Goal: Navigation & Orientation: Find specific page/section

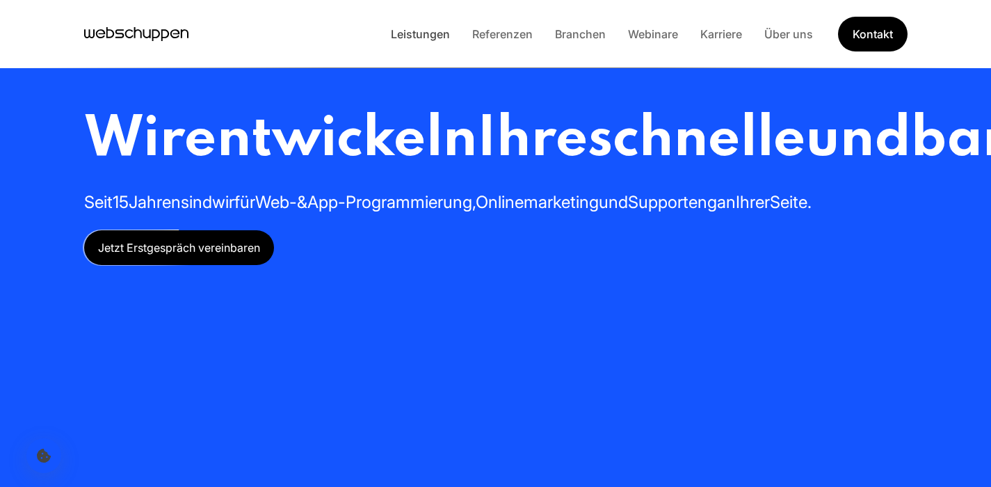
click at [419, 39] on link "Leistungen" at bounding box center [420, 34] width 81 height 14
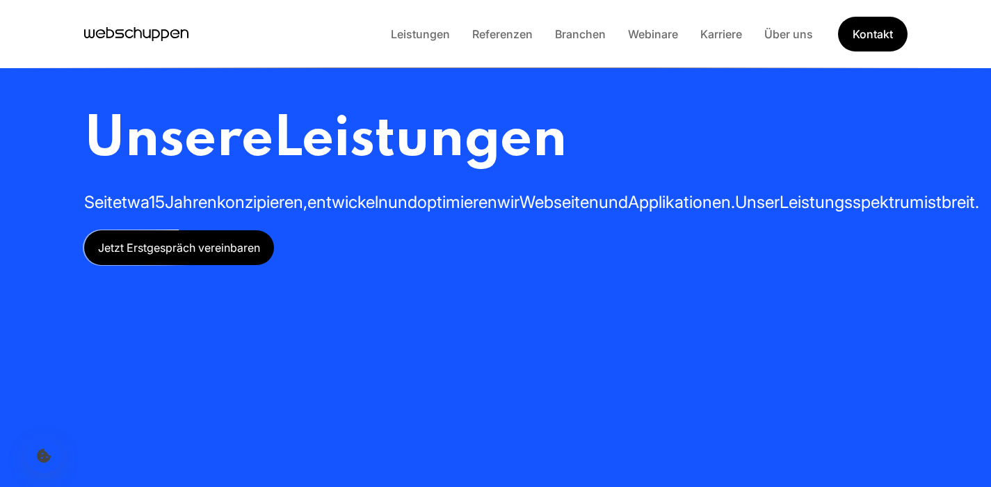
click at [419, 36] on link "Leistungen" at bounding box center [420, 34] width 81 height 14
click at [144, 36] on icon "Hauptseite besuchen" at bounding box center [147, 33] width 8 height 9
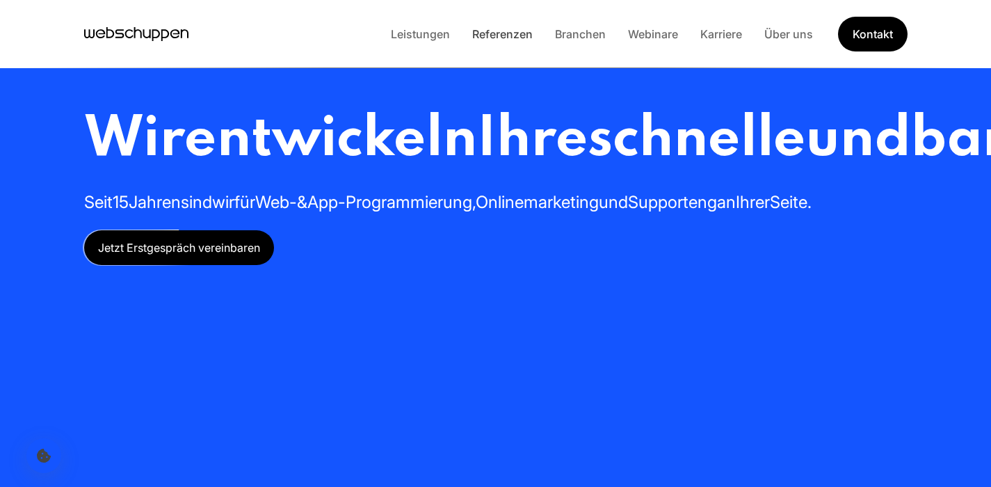
click at [505, 34] on link "Referenzen" at bounding box center [502, 34] width 83 height 14
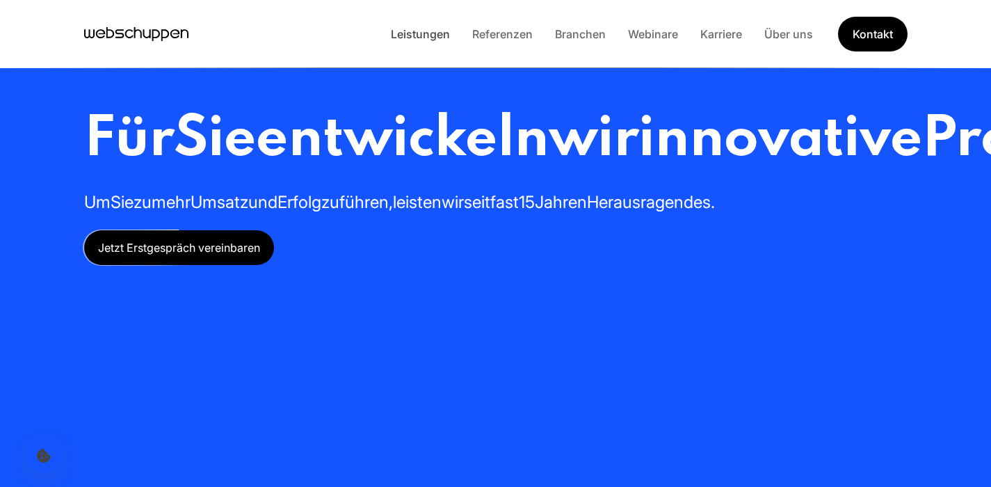
click at [430, 30] on link "Leistungen" at bounding box center [420, 34] width 81 height 14
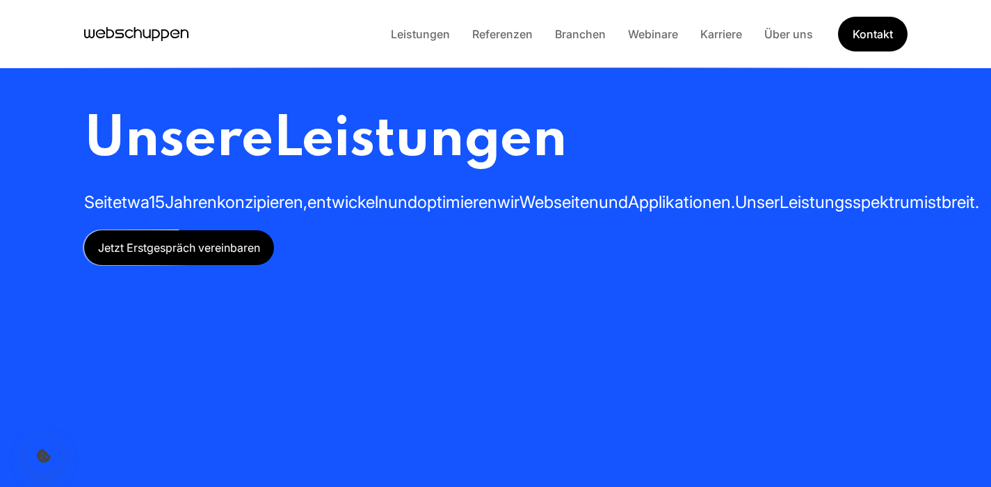
click at [119, 29] on icon "Hauptseite besuchen" at bounding box center [119, 33] width 9 height 8
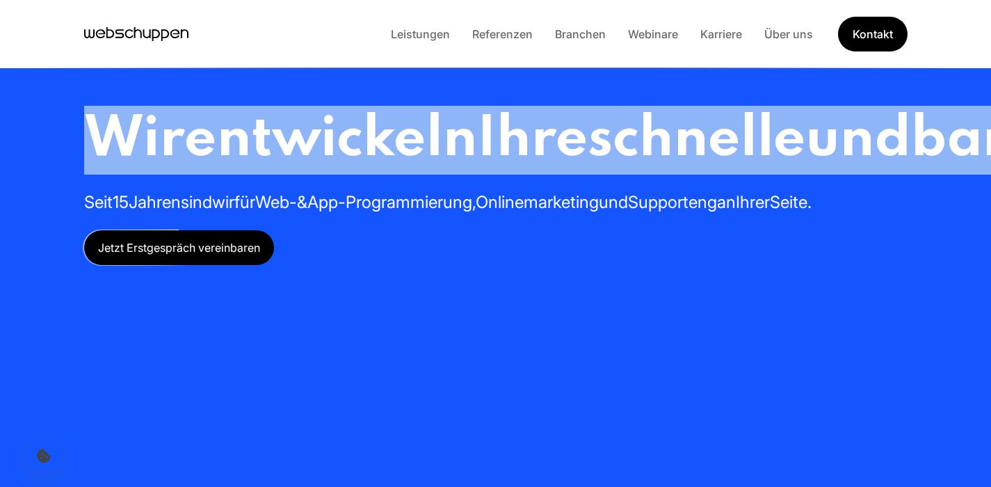
drag, startPoint x: 97, startPoint y: 134, endPoint x: 586, endPoint y: 266, distance: 507.3
click at [586, 175] on h1 "Wir entwickeln Ihre schnelle und barrierefreie Webseite oder App" at bounding box center [918, 140] width 1668 height 69
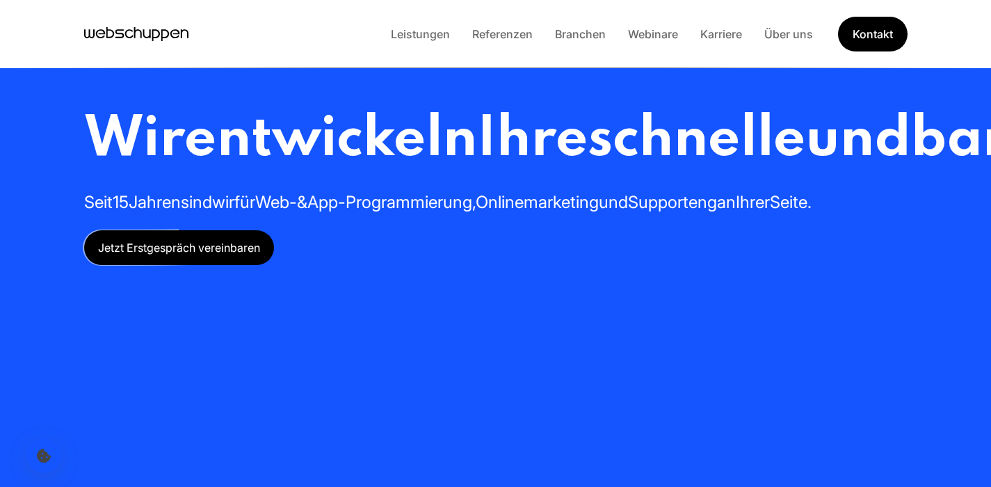
click at [429, 35] on link "Leistungen" at bounding box center [420, 34] width 81 height 14
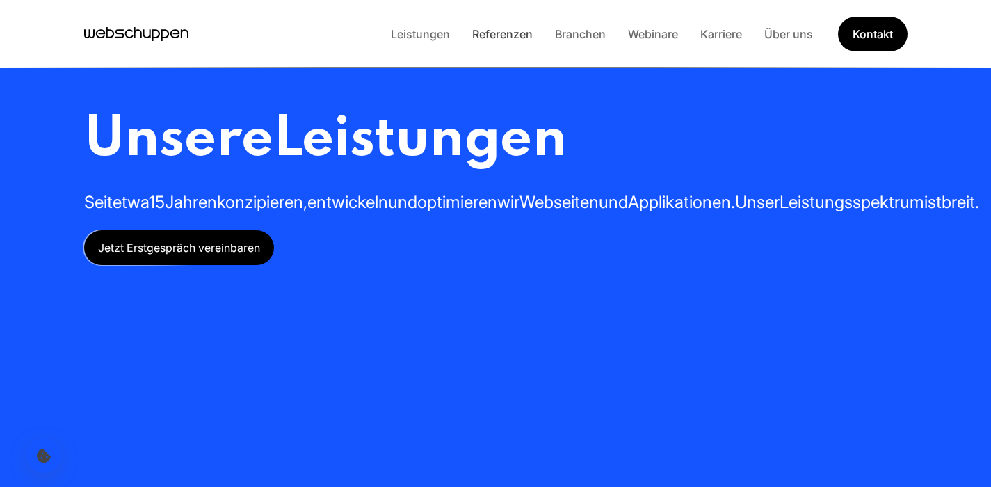
click at [523, 38] on link "Referenzen" at bounding box center [502, 34] width 83 height 14
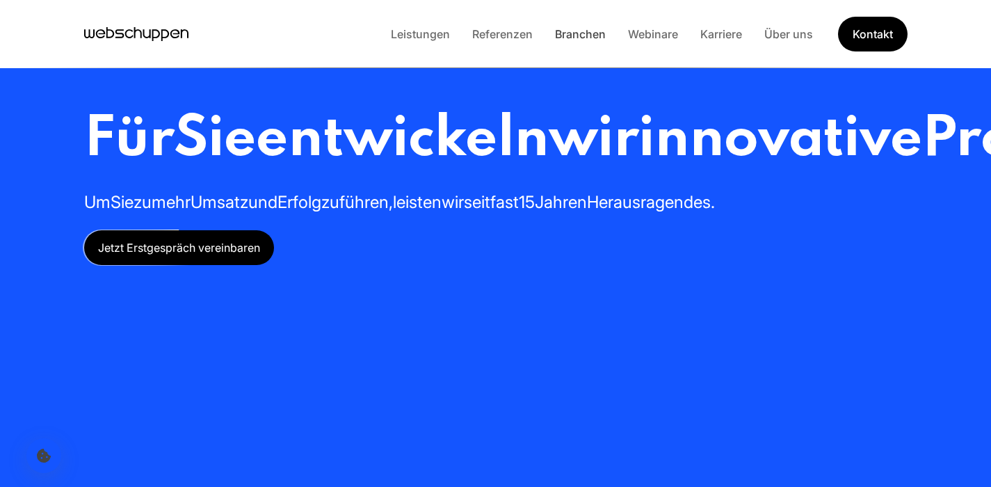
click at [583, 32] on link "Branchen" at bounding box center [580, 34] width 73 height 14
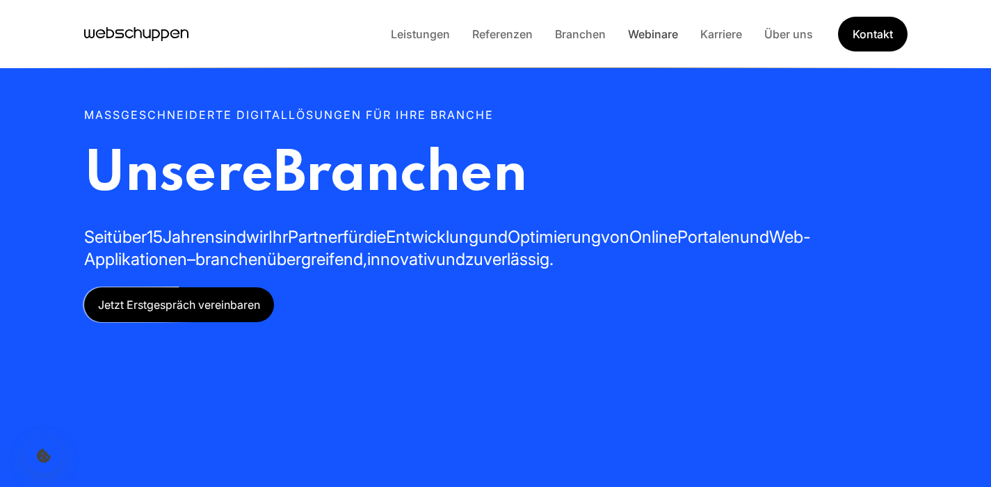
click at [650, 31] on link "Webinare" at bounding box center [653, 34] width 72 height 14
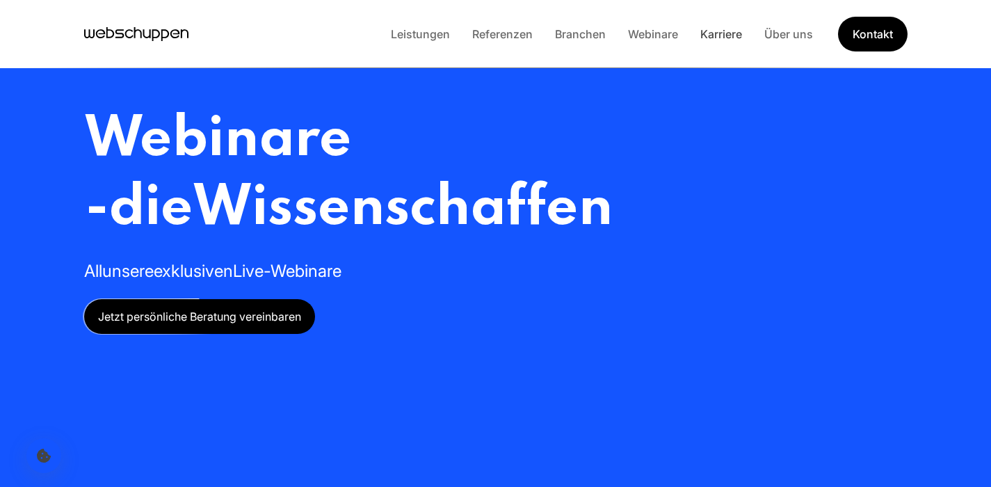
click at [704, 32] on link "Karriere" at bounding box center [721, 34] width 64 height 14
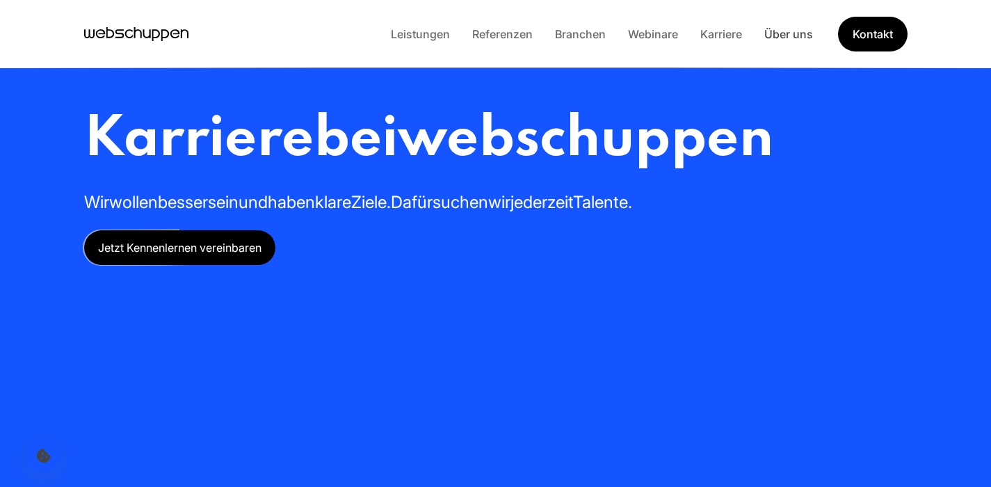
click at [775, 36] on link "Über uns" at bounding box center [788, 34] width 71 height 14
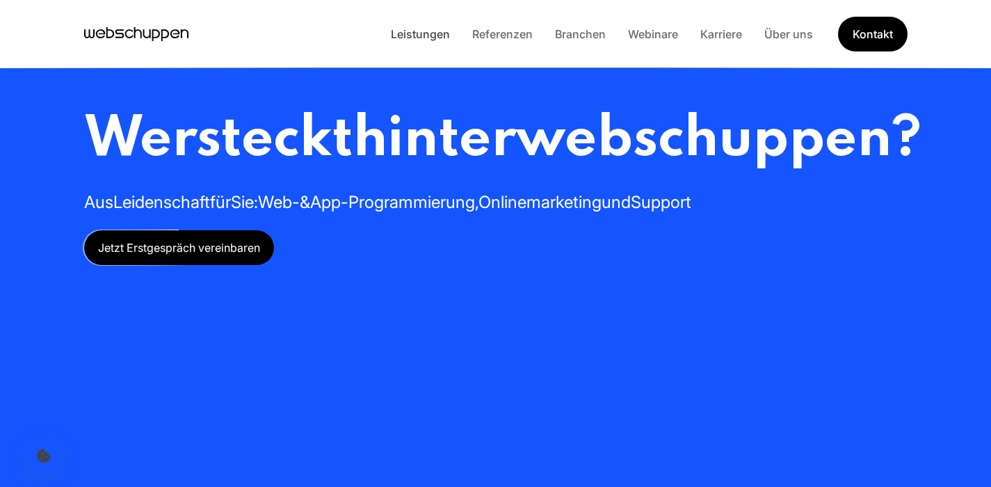
click at [401, 39] on link "Leistungen" at bounding box center [420, 34] width 81 height 14
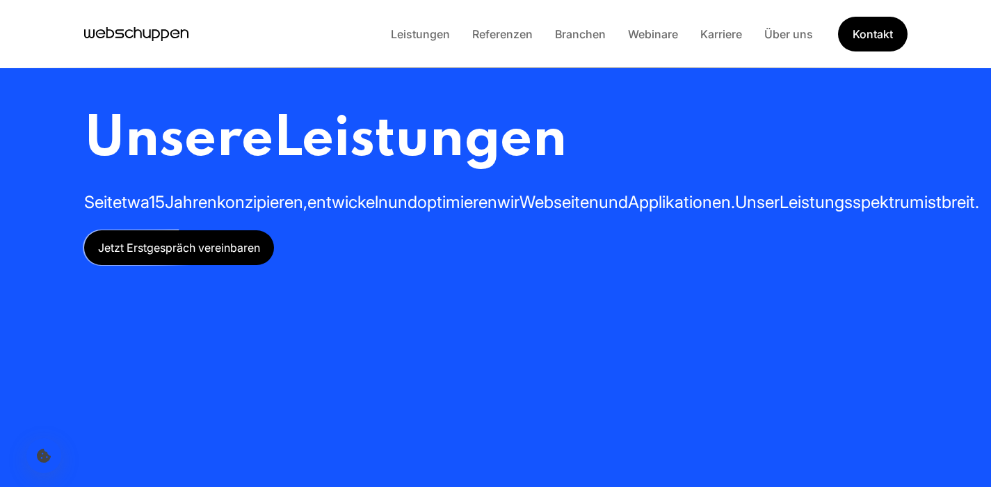
scroll to position [19, 0]
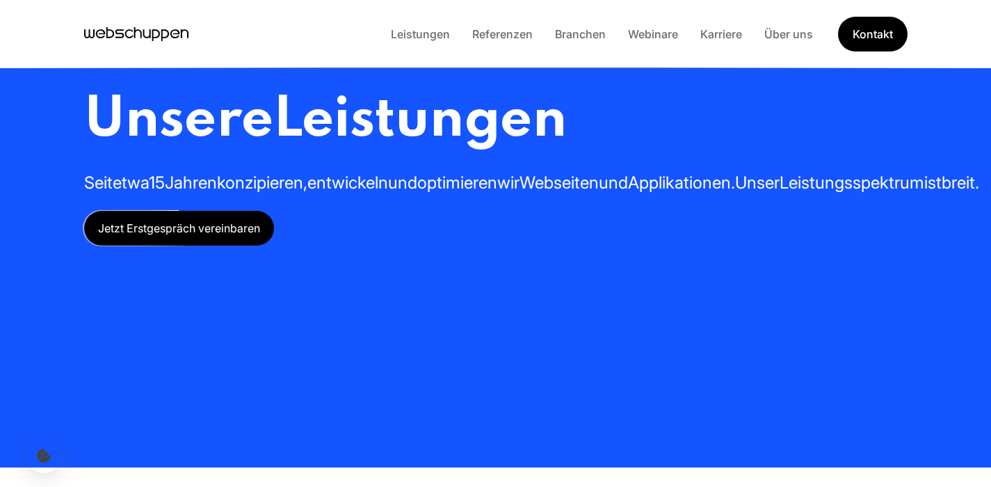
click at [179, 33] on icon "Hauptseite besuchen" at bounding box center [136, 34] width 104 height 21
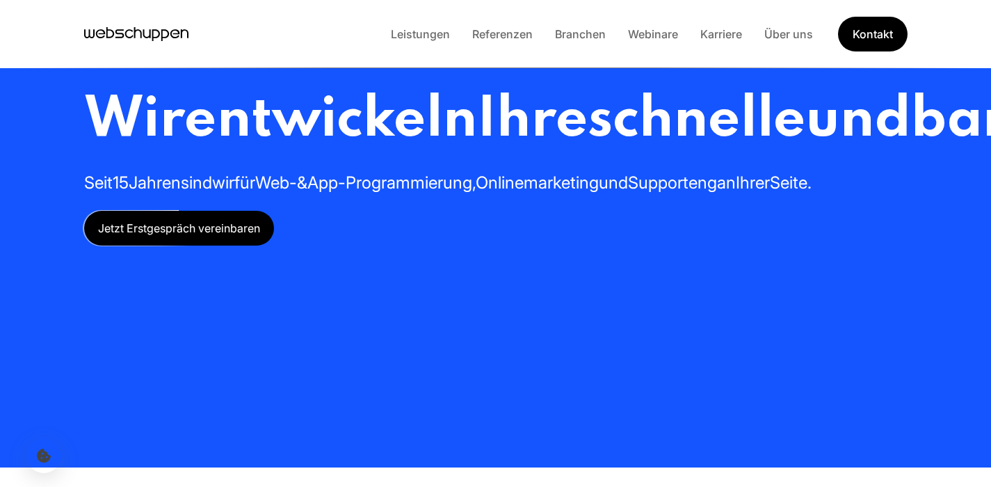
scroll to position [0, 0]
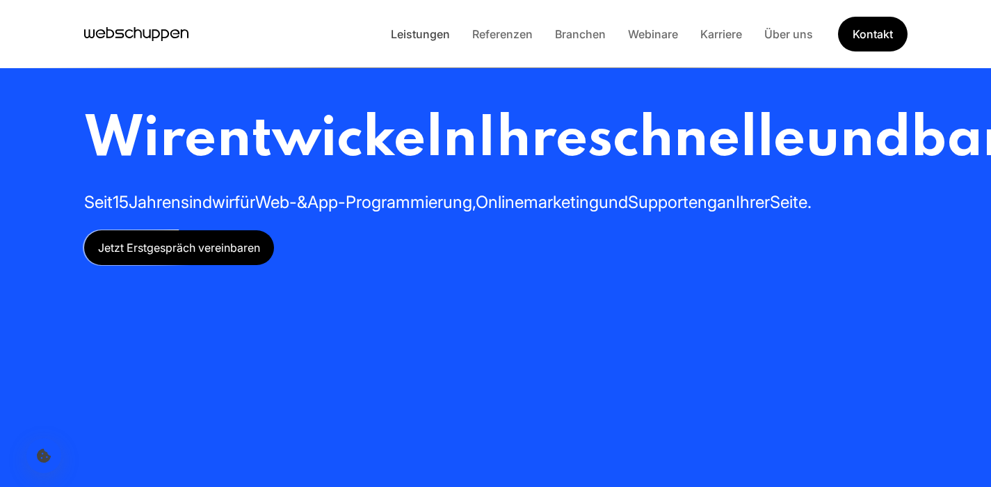
click at [447, 35] on link "Leistungen" at bounding box center [420, 34] width 81 height 14
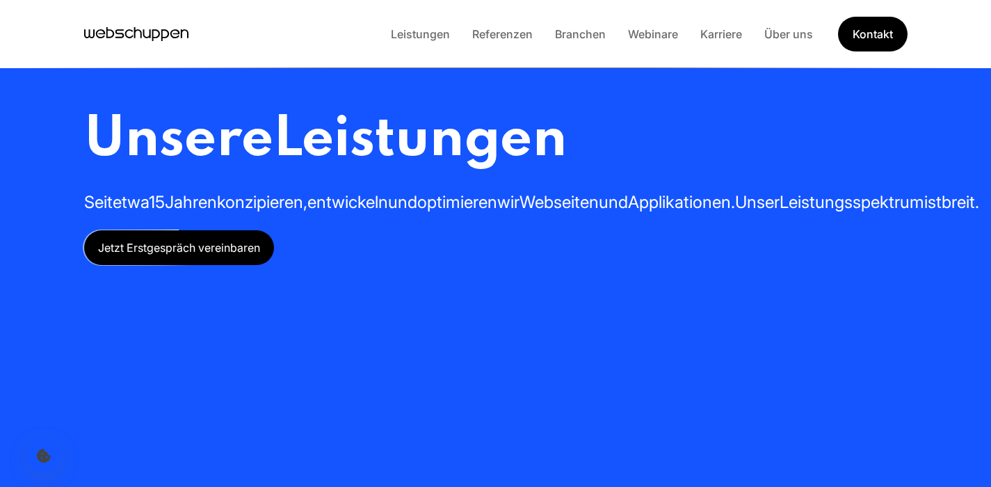
click at [156, 38] on icon "Hauptseite besuchen" at bounding box center [156, 35] width 8 height 12
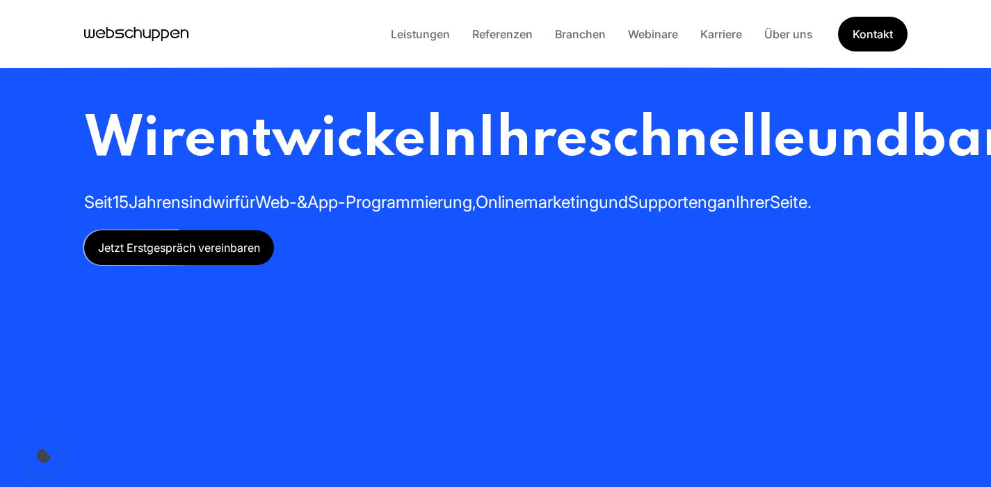
click at [421, 36] on link "Leistungen" at bounding box center [420, 34] width 81 height 14
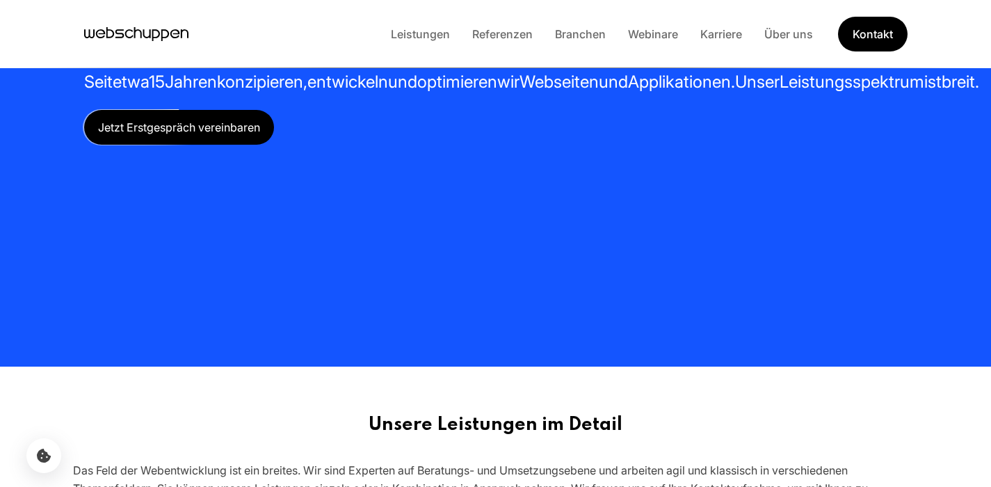
scroll to position [411, 0]
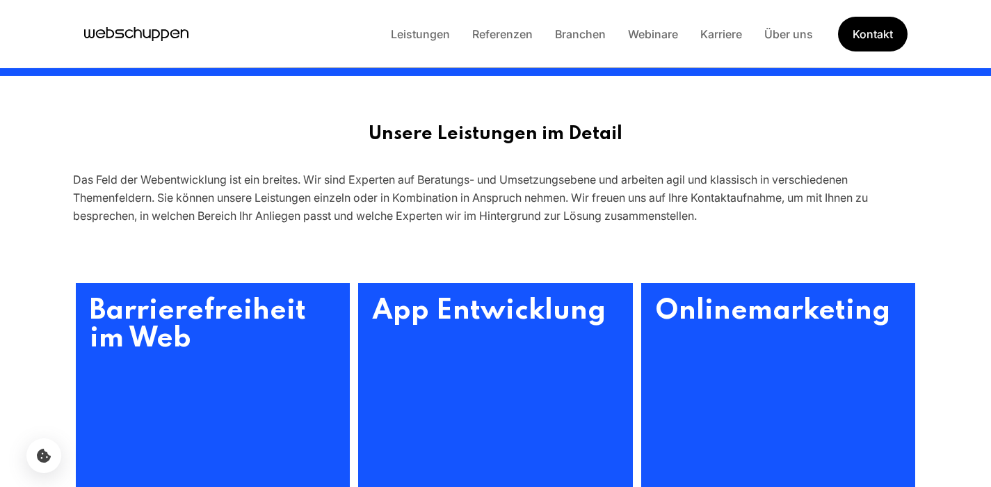
click at [116, 39] on icon "Hauptseite besuchen" at bounding box center [136, 34] width 104 height 21
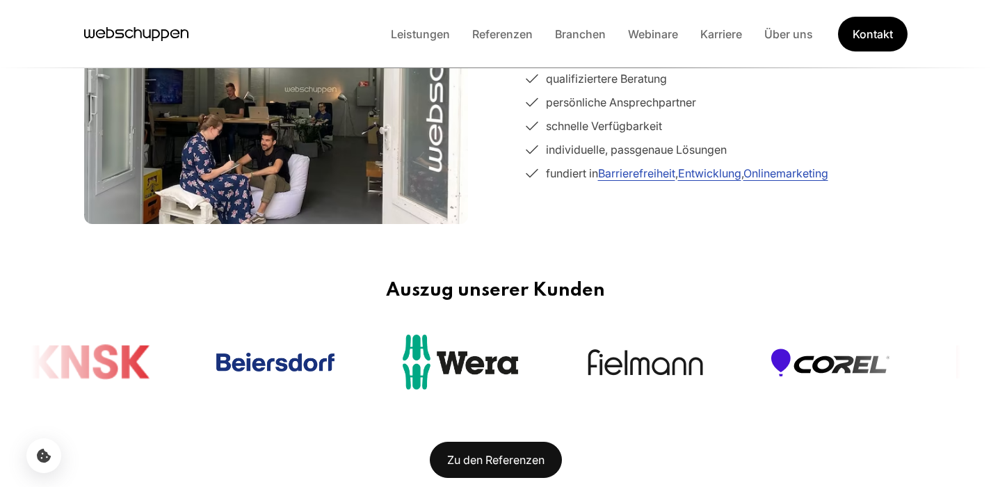
scroll to position [580, 0]
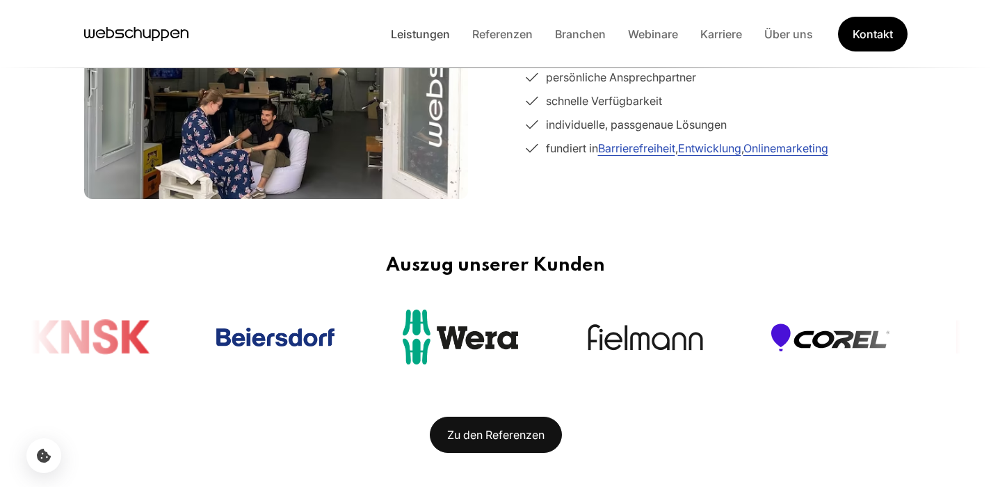
click at [440, 39] on link "Leistungen" at bounding box center [420, 34] width 81 height 14
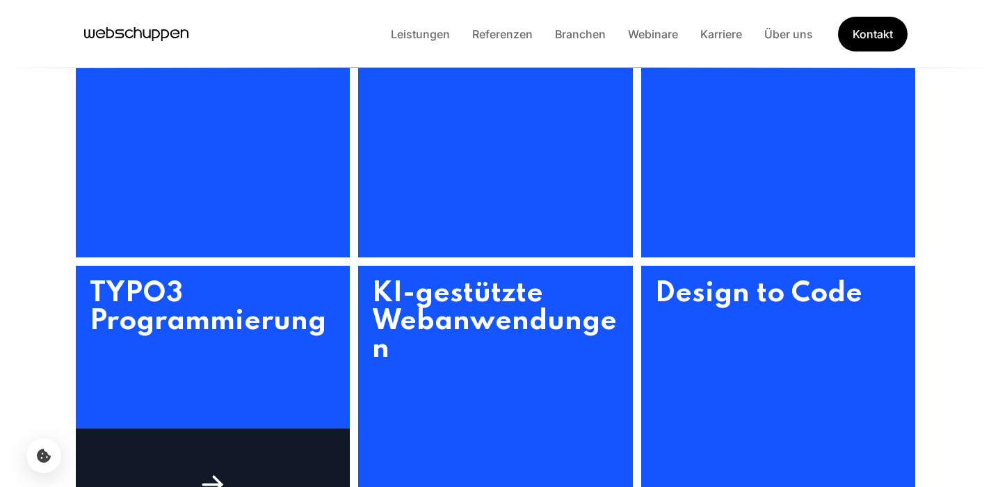
scroll to position [718, 0]
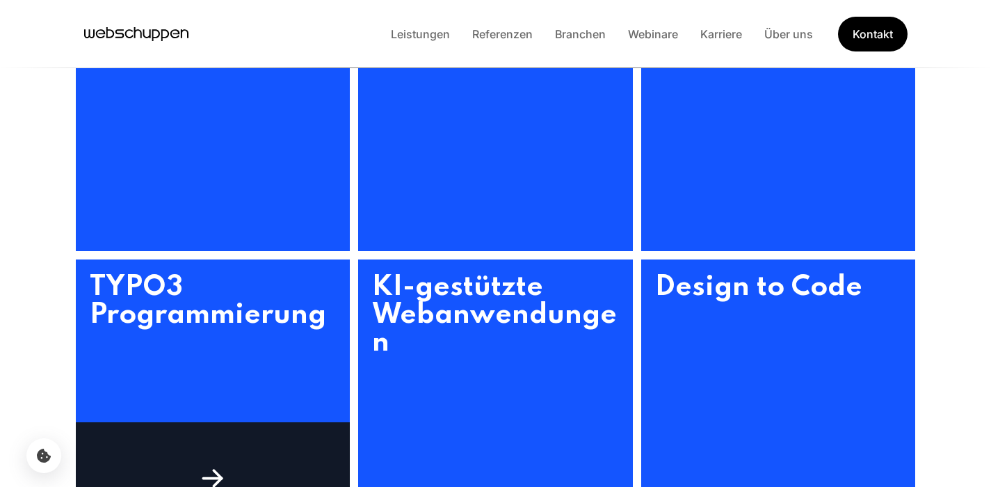
click at [170, 319] on h3 "TYPO3 Programmierung" at bounding box center [213, 396] width 275 height 275
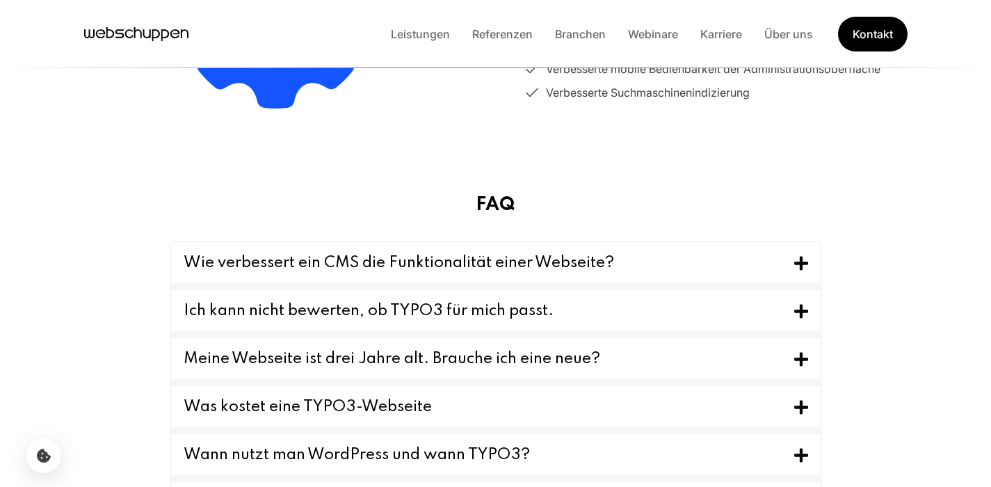
scroll to position [1330, 0]
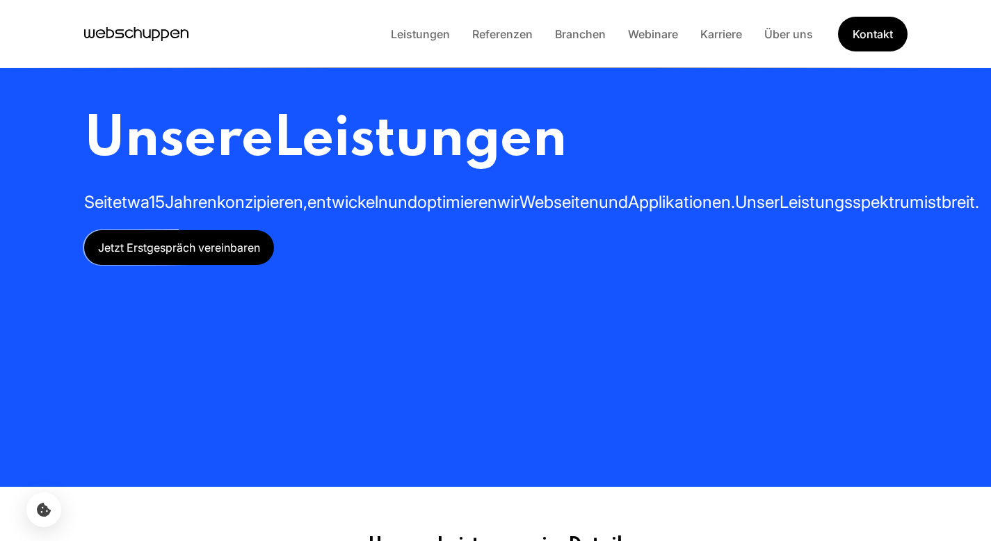
scroll to position [545, 0]
